Goal: Book appointment/travel/reservation

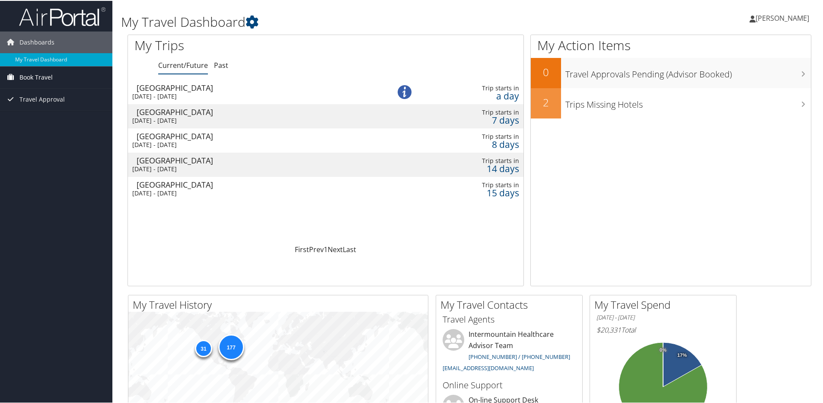
click at [52, 79] on span "Book Travel" at bounding box center [35, 77] width 33 height 22
click at [54, 109] on link "Book/Manage Online Trips" at bounding box center [56, 106] width 112 height 13
click at [797, 17] on span "[PERSON_NAME]" at bounding box center [782, 18] width 54 height 10
click at [740, 73] on link "View Travel Profile" at bounding box center [759, 77] width 96 height 15
